Goal: Find specific page/section: Find specific page/section

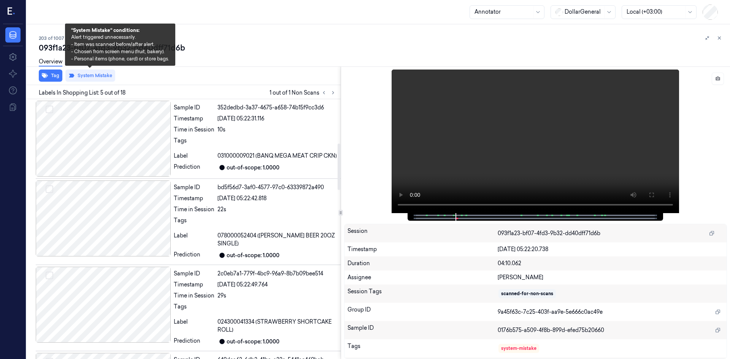
scroll to position [248, 0]
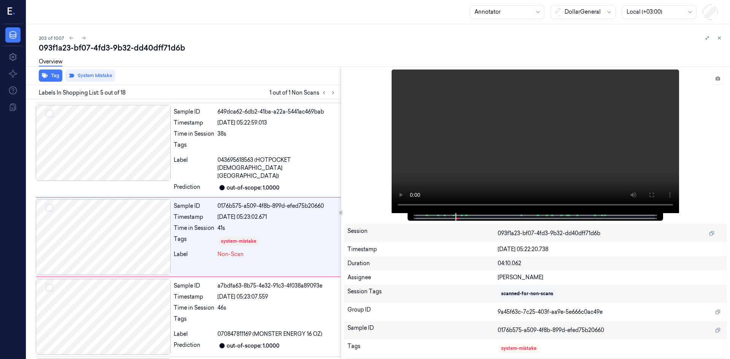
click at [718, 40] on icon at bounding box center [718, 37] width 5 height 5
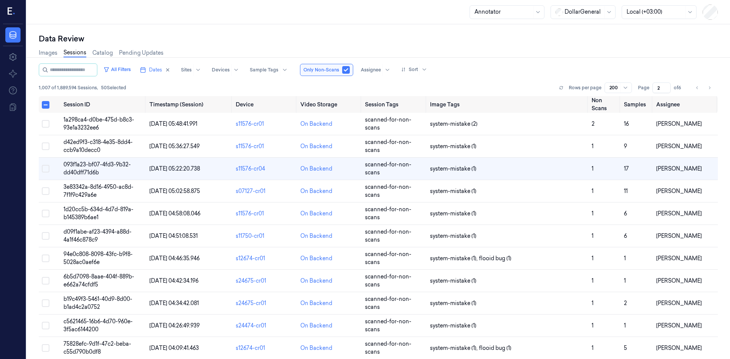
click at [681, 89] on span "of 6" at bounding box center [680, 87] width 12 height 7
click at [698, 89] on icon "Go to previous page" at bounding box center [697, 88] width 5 height 6
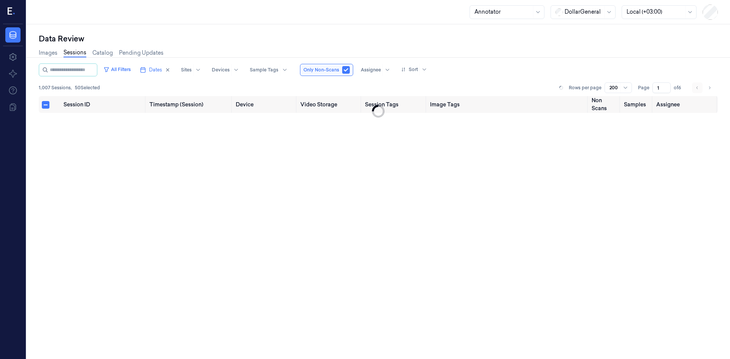
click at [698, 89] on li "pagination" at bounding box center [697, 87] width 11 height 11
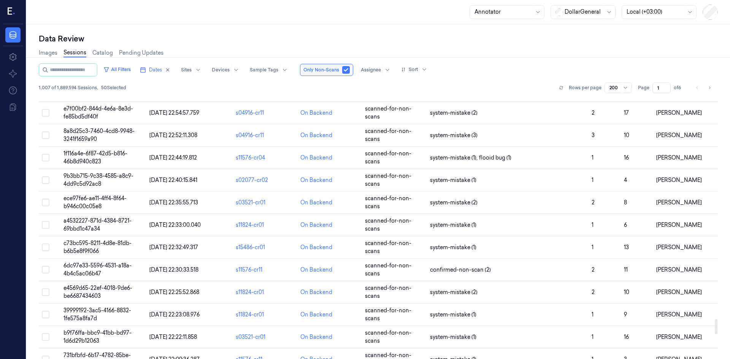
scroll to position [4245, 0]
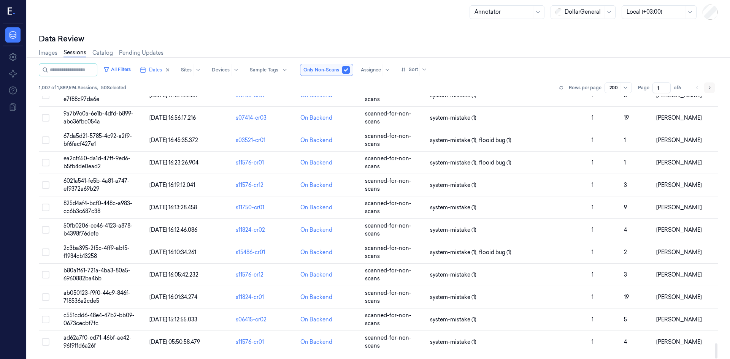
click at [710, 87] on icon "Go to next page" at bounding box center [709, 88] width 5 height 6
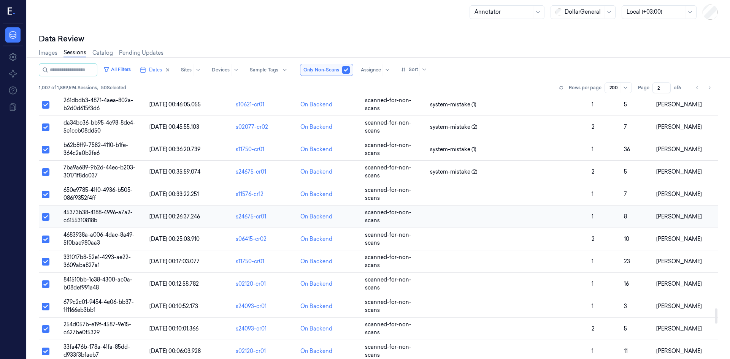
scroll to position [3598, 0]
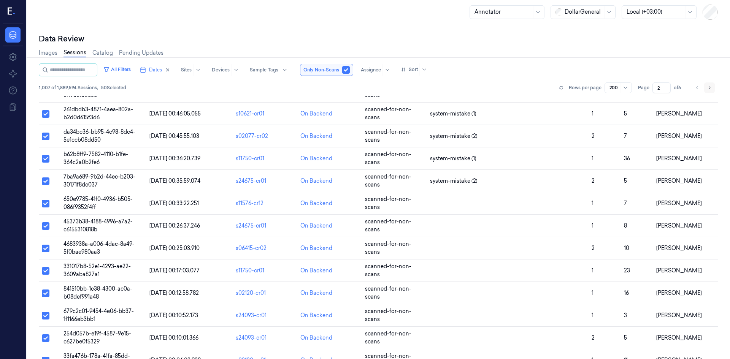
click at [710, 88] on icon "Go to next page" at bounding box center [709, 88] width 5 height 6
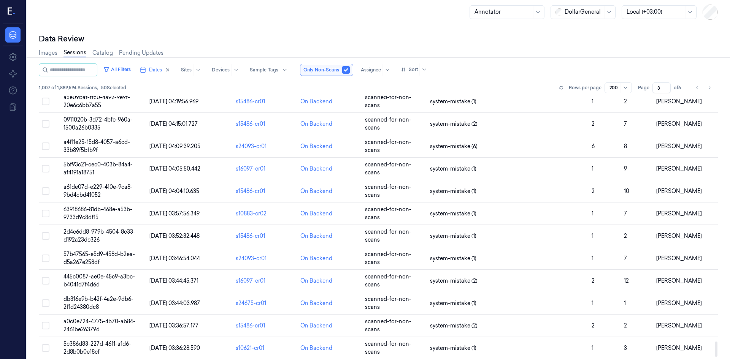
scroll to position [4245, 0]
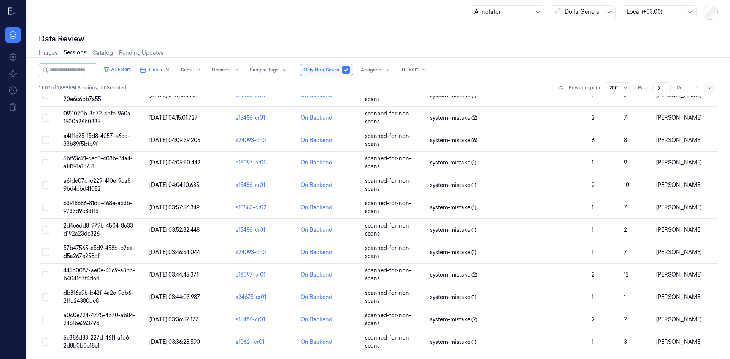
click at [708, 88] on icon "Go to next page" at bounding box center [709, 88] width 5 height 6
type input "4"
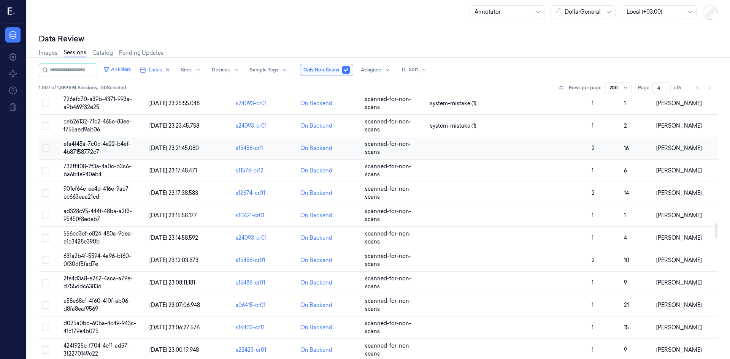
scroll to position [2167, 0]
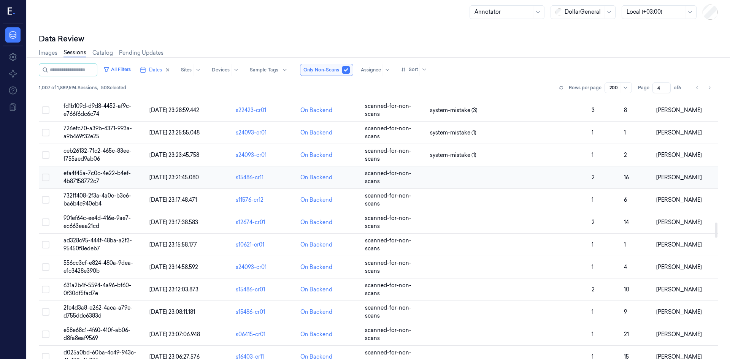
click at [89, 171] on span "efa4f45a-7c0c-4e22-b4ef-4b87158772c7" at bounding box center [96, 177] width 67 height 15
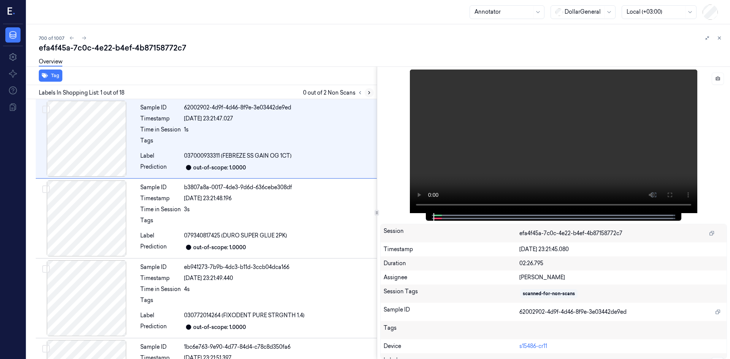
click at [368, 93] on icon at bounding box center [368, 92] width 5 height 5
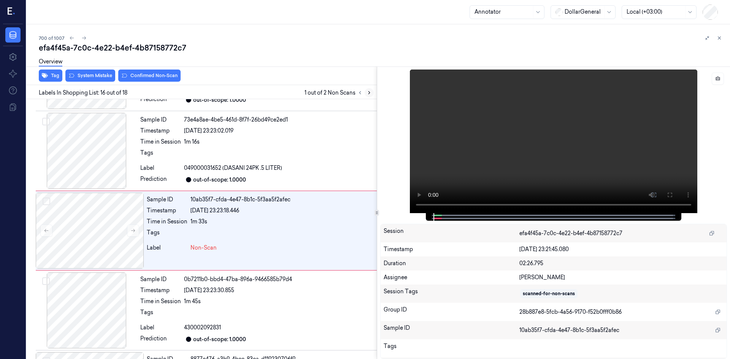
scroll to position [1107, 0]
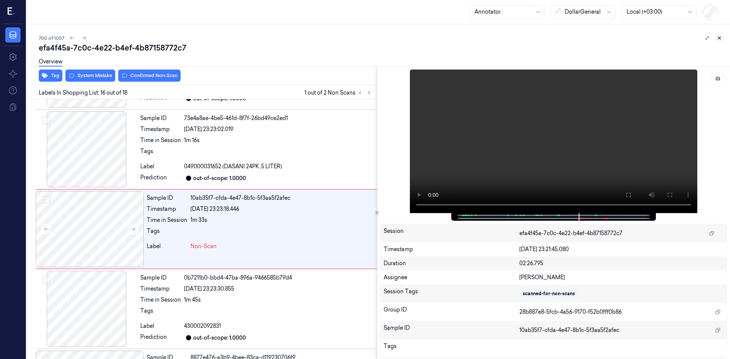
drag, startPoint x: 717, startPoint y: 39, endPoint x: 584, endPoint y: 101, distance: 146.4
click at [717, 39] on icon at bounding box center [718, 37] width 5 height 5
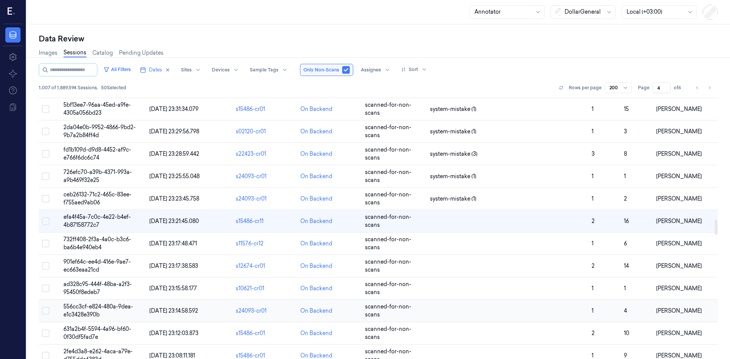
scroll to position [2116, 0]
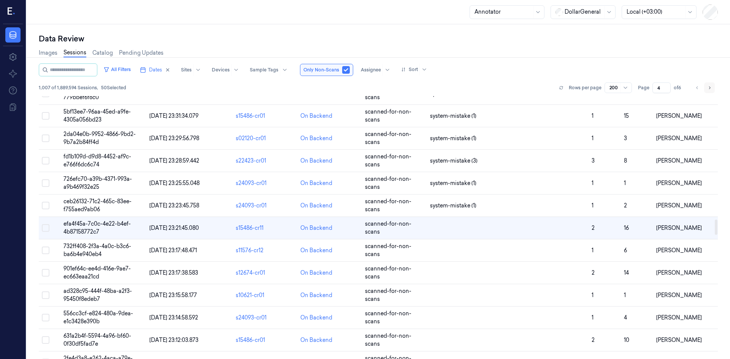
click at [711, 90] on icon "Go to next page" at bounding box center [709, 88] width 5 height 6
type input "5"
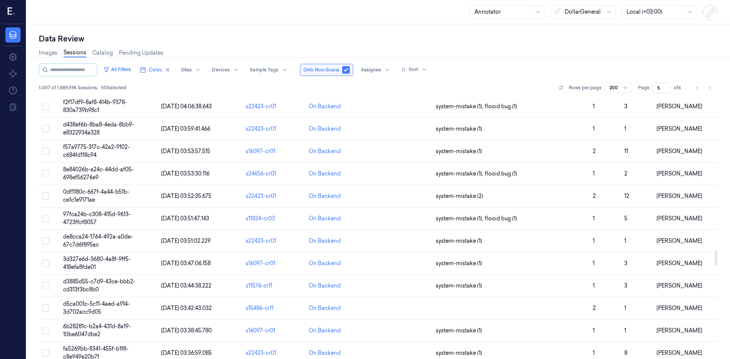
scroll to position [2648, 0]
click at [103, 302] on span "d5ca001c-5c11-4aed-a914-3d702acc9d05" at bounding box center [96, 309] width 67 height 15
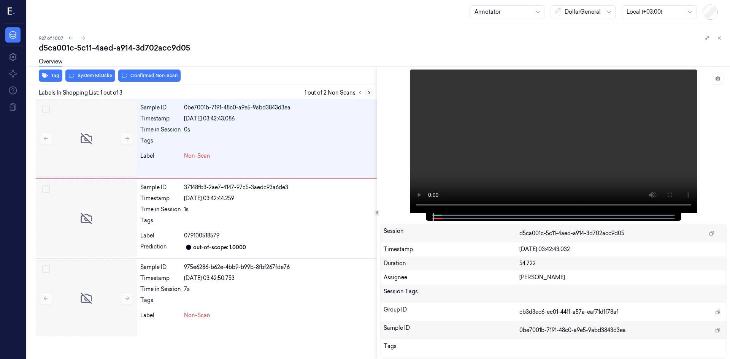
click at [366, 92] on icon at bounding box center [368, 92] width 5 height 5
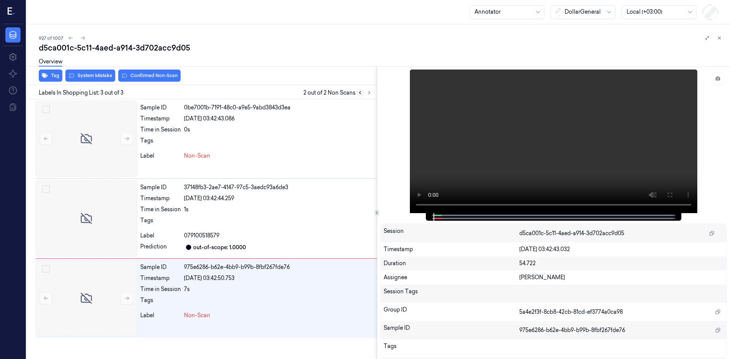
click at [361, 91] on icon at bounding box center [359, 92] width 5 height 5
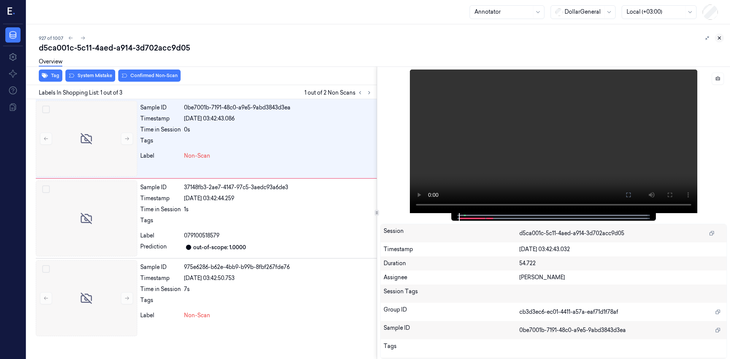
click at [719, 37] on icon at bounding box center [718, 37] width 5 height 5
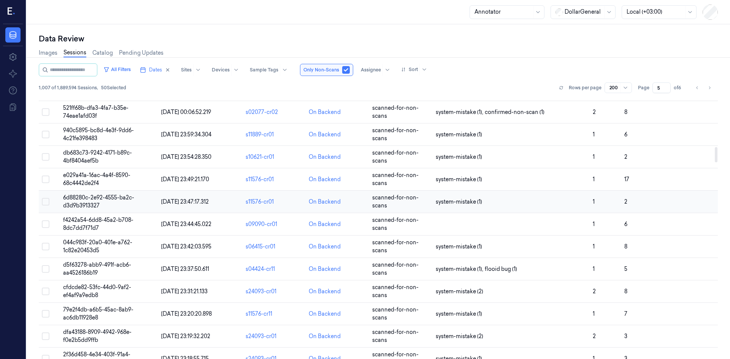
scroll to position [874, 0]
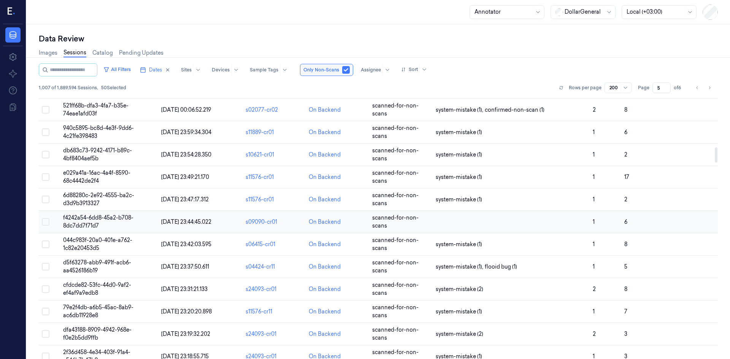
click at [85, 214] on span "f4242a54-6dd8-45a2-b708-8dc7dd7f71d7" at bounding box center [98, 221] width 70 height 15
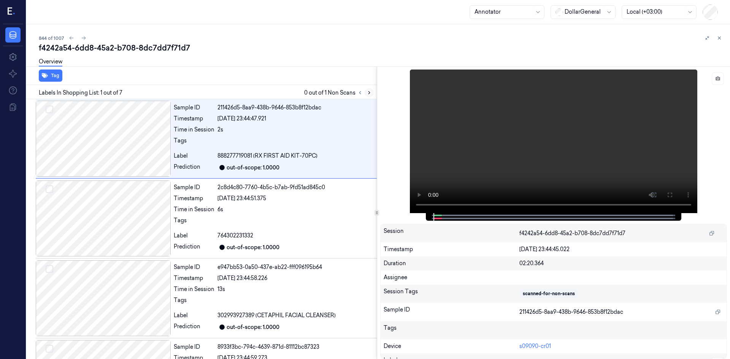
click at [369, 90] on icon at bounding box center [368, 92] width 5 height 5
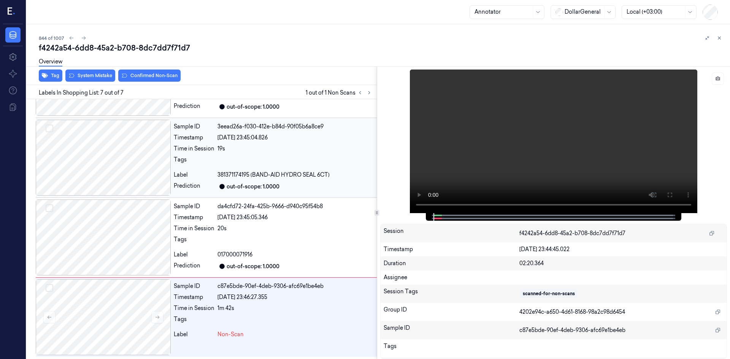
scroll to position [301, 0]
click at [163, 311] on div at bounding box center [103, 317] width 135 height 76
click at [158, 316] on icon at bounding box center [157, 316] width 5 height 5
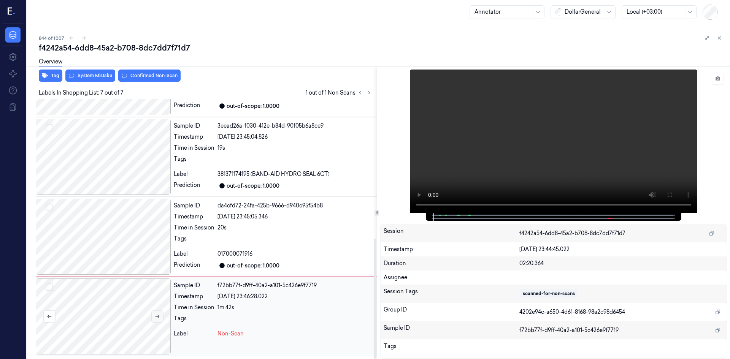
click at [158, 316] on icon at bounding box center [157, 316] width 5 height 5
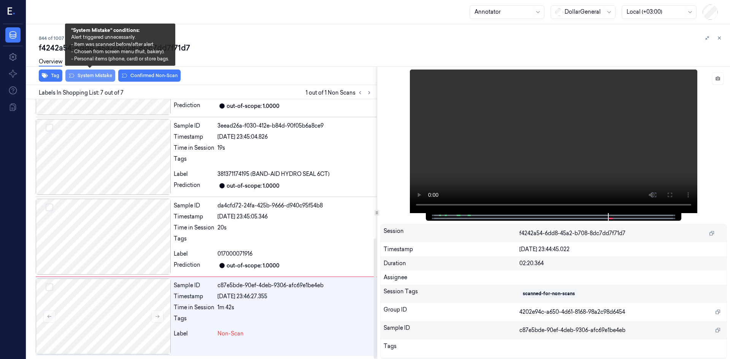
click at [97, 78] on button "System Mistake" at bounding box center [90, 76] width 50 height 12
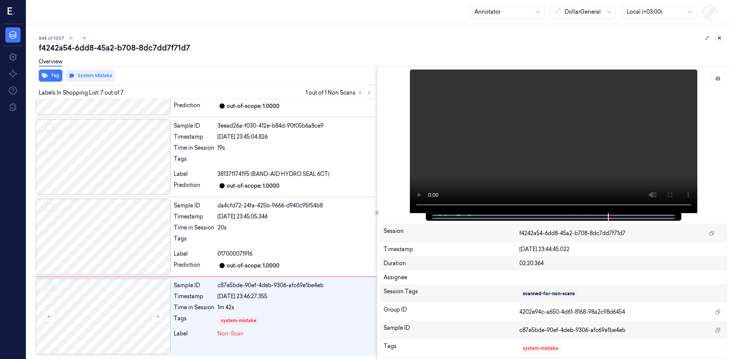
click at [719, 38] on icon at bounding box center [718, 37] width 5 height 5
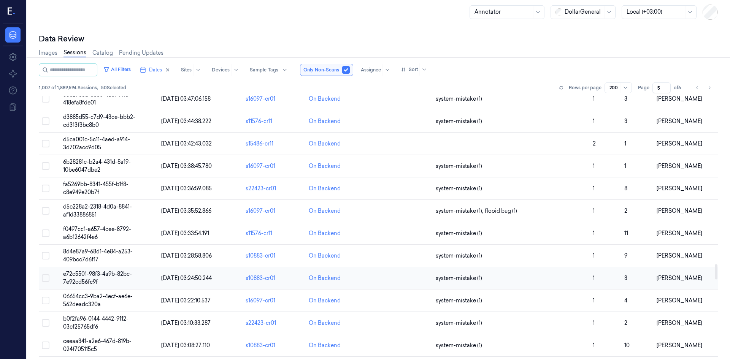
scroll to position [2775, 0]
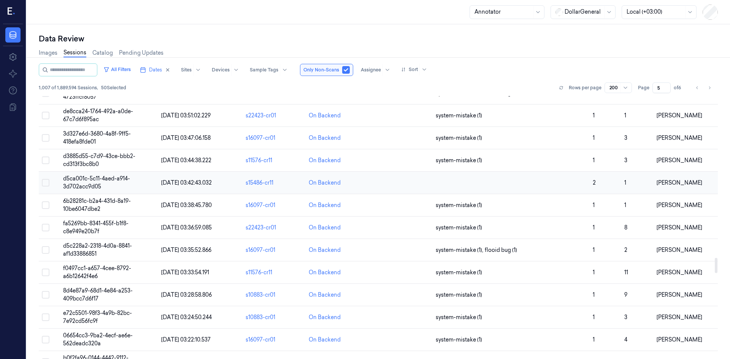
click at [113, 174] on td "d5ca001c-5c11-4aed-a914-3d702acc9d05" at bounding box center [109, 183] width 98 height 22
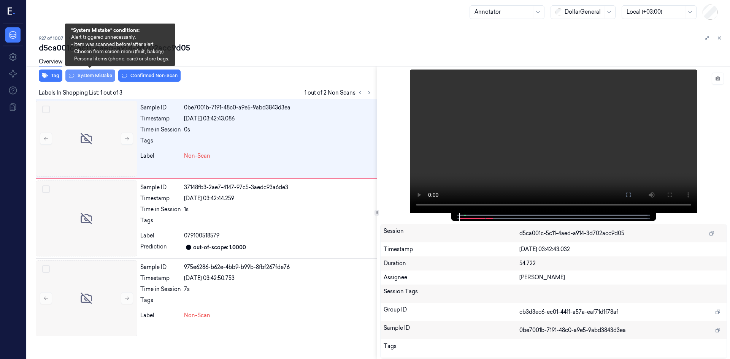
click at [100, 78] on button "System Mistake" at bounding box center [90, 76] width 50 height 12
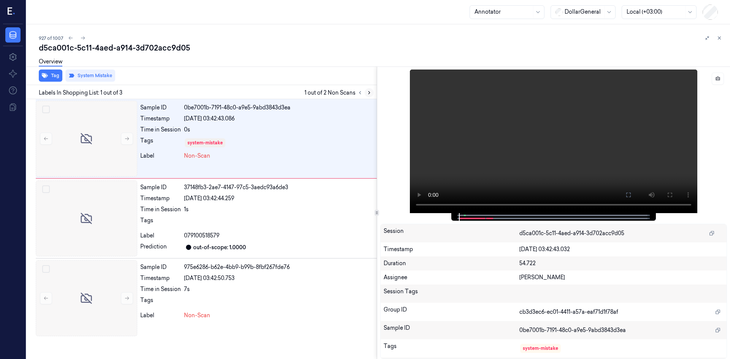
click at [365, 94] on button at bounding box center [369, 92] width 9 height 9
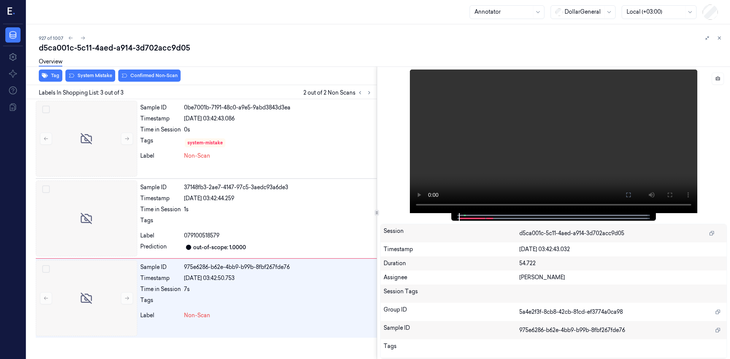
click at [96, 72] on div "Overview" at bounding box center [381, 62] width 685 height 19
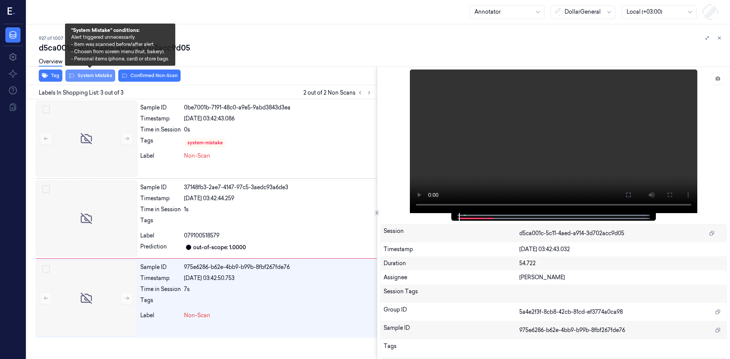
click at [106, 75] on button "System Mistake" at bounding box center [90, 76] width 50 height 12
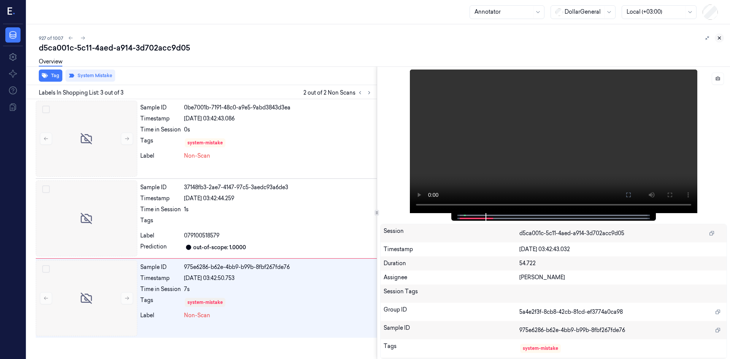
click at [721, 41] on button at bounding box center [719, 37] width 9 height 9
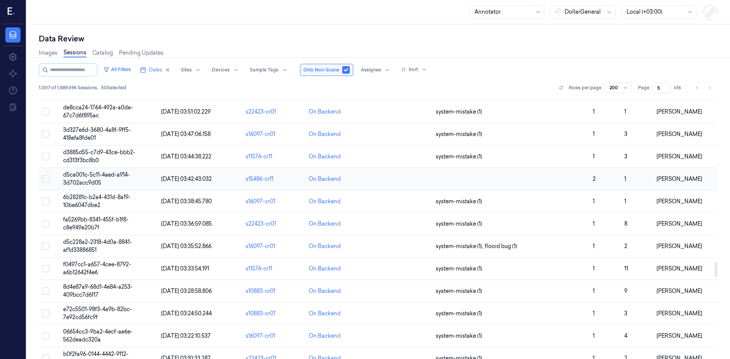
scroll to position [2737, 0]
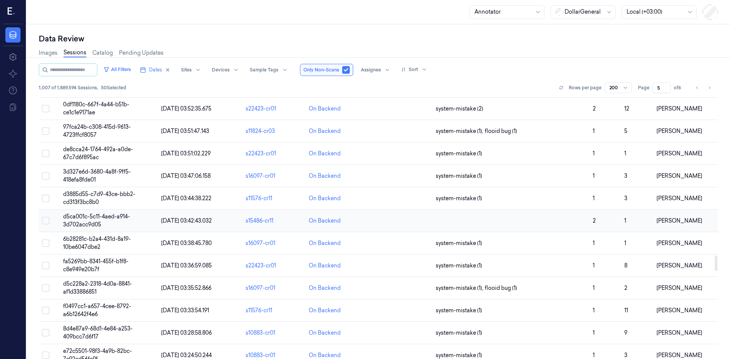
click at [104, 215] on td "d5ca001c-5c11-4aed-a914-3d702acc9d05" at bounding box center [109, 221] width 98 height 22
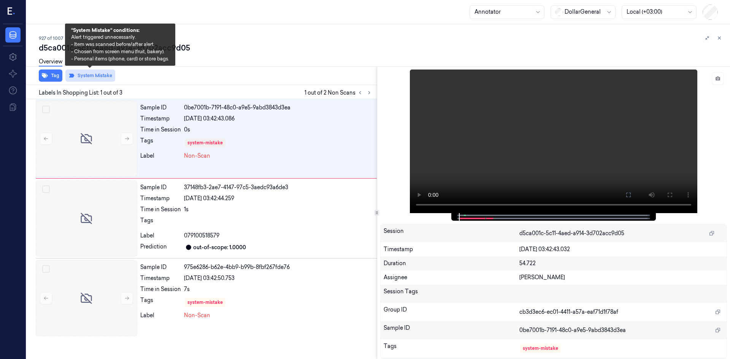
click at [102, 79] on button "System Mistake" at bounding box center [90, 76] width 50 height 12
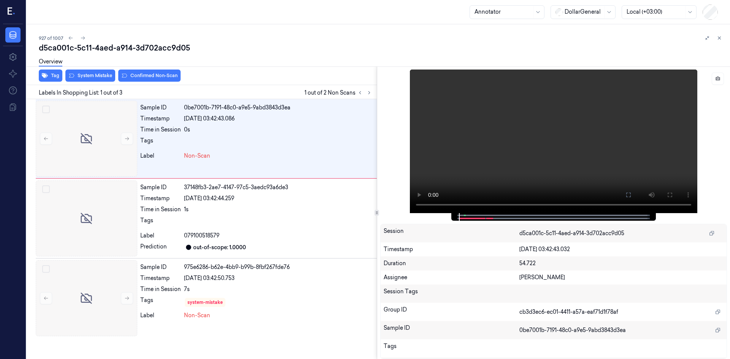
click at [374, 94] on div "Labels In Shopping List: 1 out of 3 1 out of 2 Non Scans" at bounding box center [200, 92] width 353 height 14
click at [367, 95] on button at bounding box center [369, 92] width 9 height 9
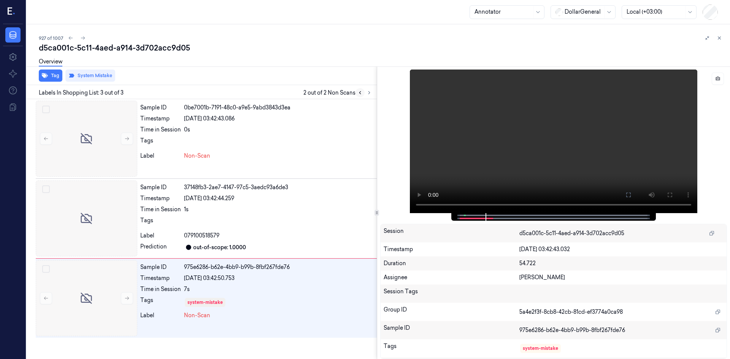
click at [361, 93] on icon at bounding box center [359, 92] width 5 height 5
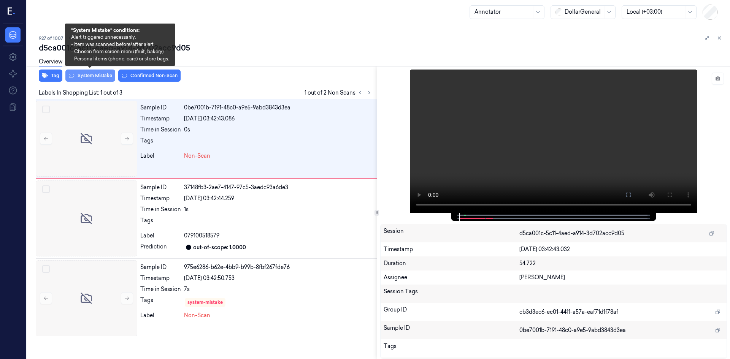
click at [100, 79] on button "System Mistake" at bounding box center [90, 76] width 50 height 12
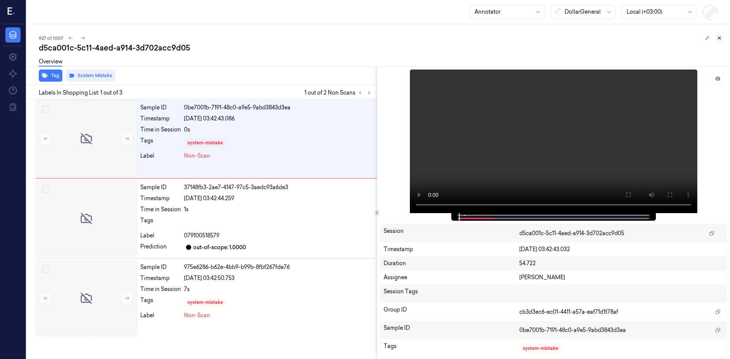
click at [720, 38] on icon at bounding box center [718, 37] width 5 height 5
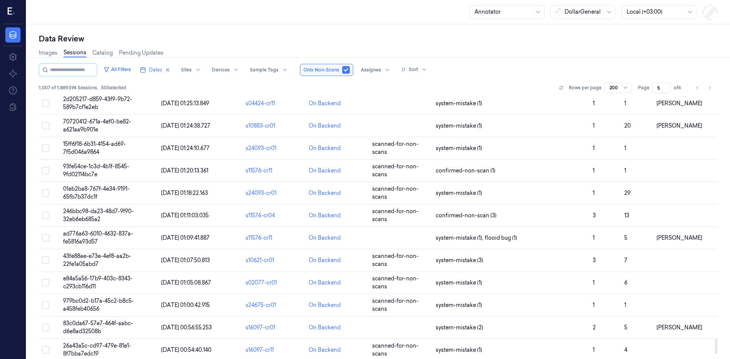
scroll to position [4245, 0]
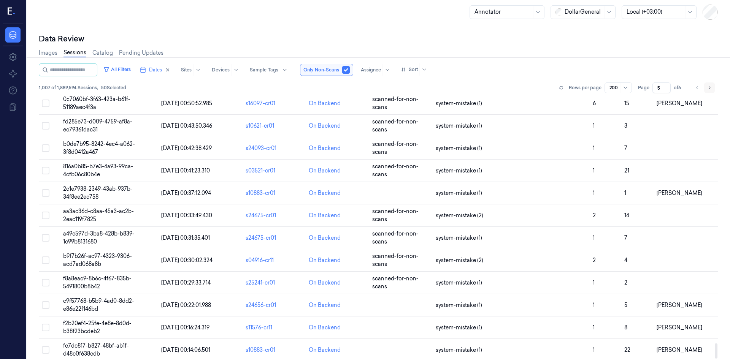
click at [711, 84] on button "Go to next page" at bounding box center [709, 87] width 11 height 11
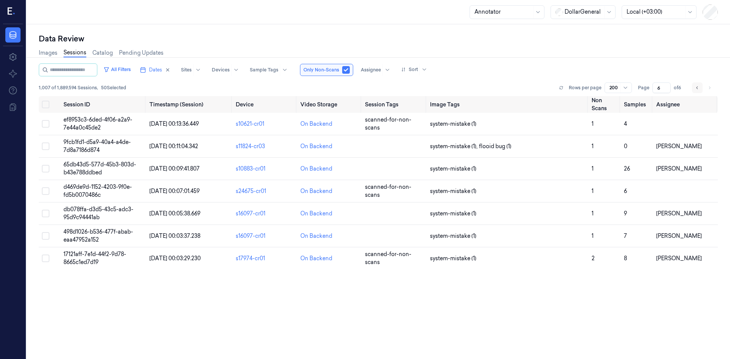
click at [693, 88] on button "Go to previous page" at bounding box center [697, 87] width 11 height 11
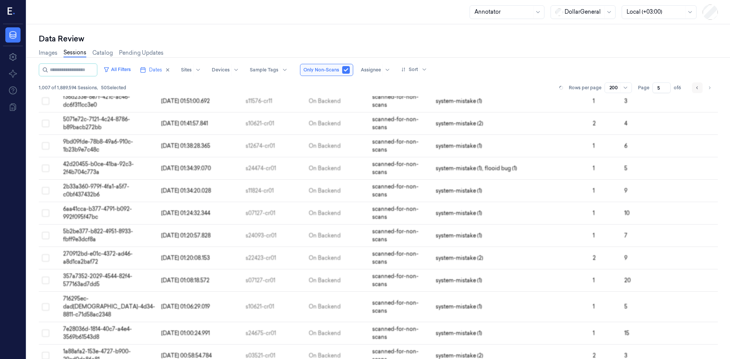
click at [693, 88] on button "Go to previous page" at bounding box center [697, 87] width 11 height 11
type input "4"
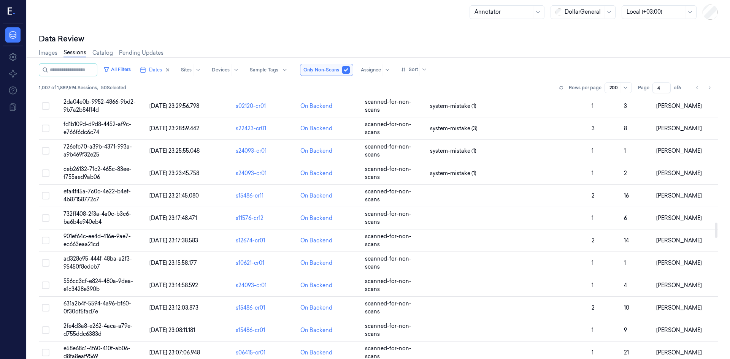
scroll to position [2116, 0]
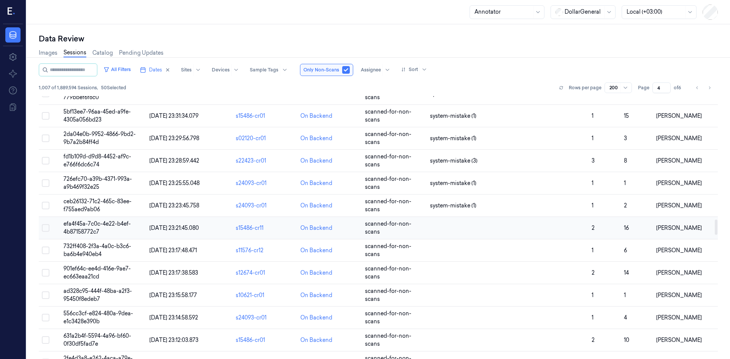
click at [46, 228] on button "Select row" at bounding box center [46, 228] width 8 height 8
click at [44, 250] on button "Select row" at bounding box center [46, 251] width 8 height 8
click at [44, 274] on button "Select row" at bounding box center [46, 273] width 8 height 8
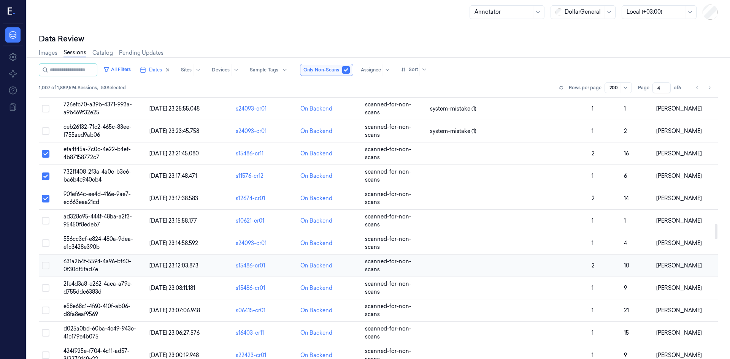
scroll to position [2192, 0]
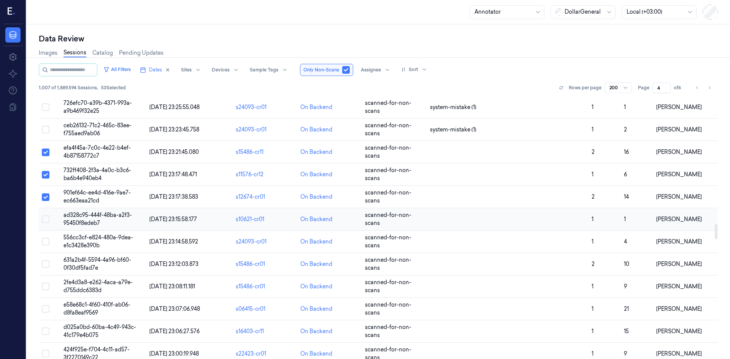
click at [46, 220] on button "Select row" at bounding box center [46, 220] width 8 height 8
click at [44, 245] on button "Select row" at bounding box center [46, 242] width 8 height 8
click at [46, 268] on td at bounding box center [50, 264] width 22 height 22
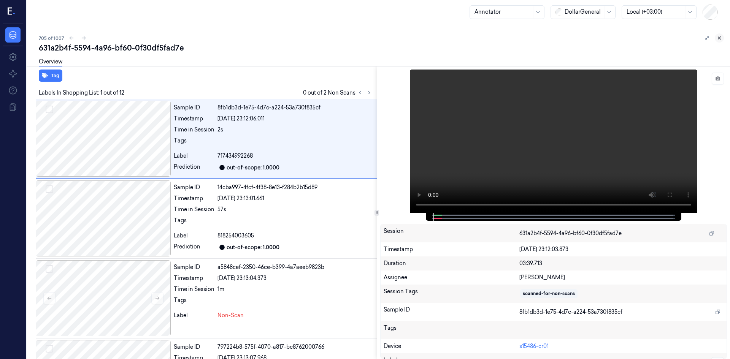
click at [721, 40] on icon at bounding box center [718, 37] width 5 height 5
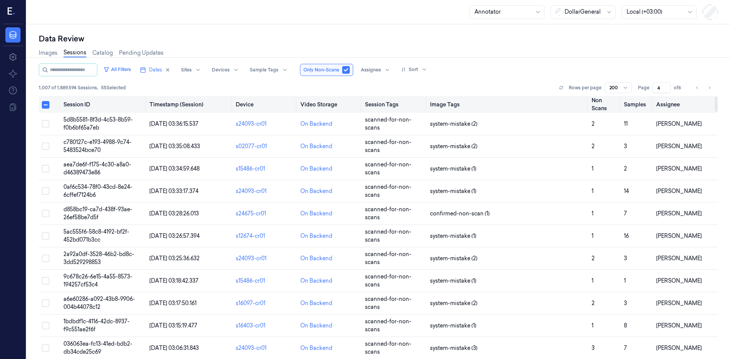
click at [45, 105] on button "Select all" at bounding box center [46, 105] width 8 height 8
click at [43, 108] on button "Select all" at bounding box center [46, 105] width 8 height 8
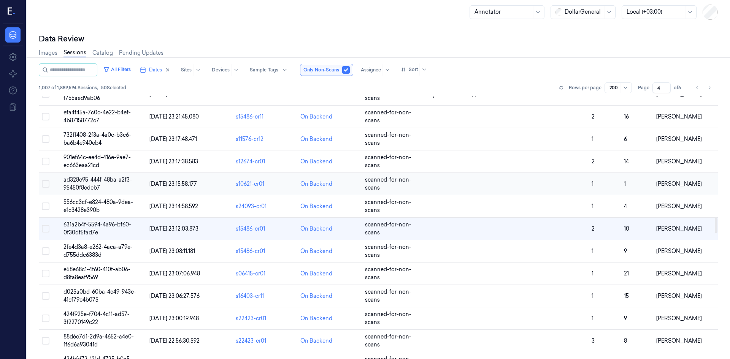
scroll to position [2228, 0]
